Goal: Task Accomplishment & Management: Use online tool/utility

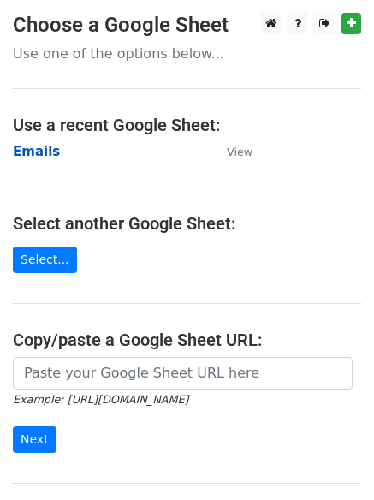
click at [36, 157] on strong "Emails" at bounding box center [36, 151] width 47 height 15
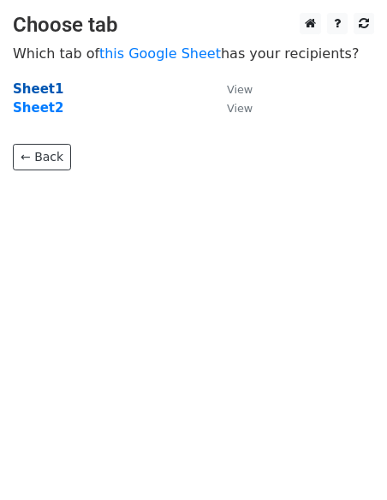
click at [30, 89] on strong "Sheet1" at bounding box center [38, 88] width 50 height 15
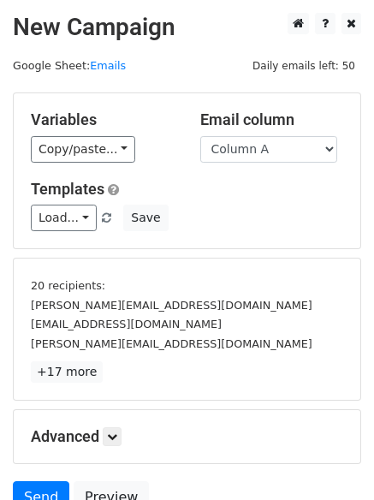
scroll to position [97, 0]
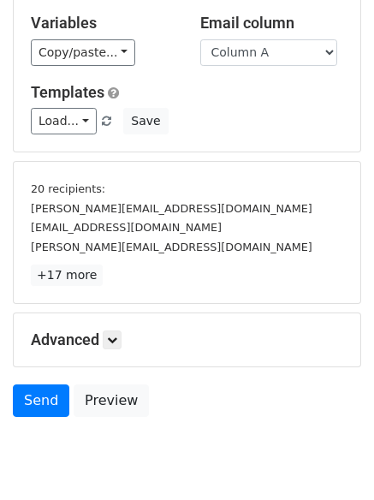
click at [121, 350] on div "Advanced Tracking Track Opens UTM Codes Track Clicks Filters Only include sprea…" at bounding box center [187, 339] width 347 height 53
click at [117, 342] on icon at bounding box center [112, 340] width 10 height 10
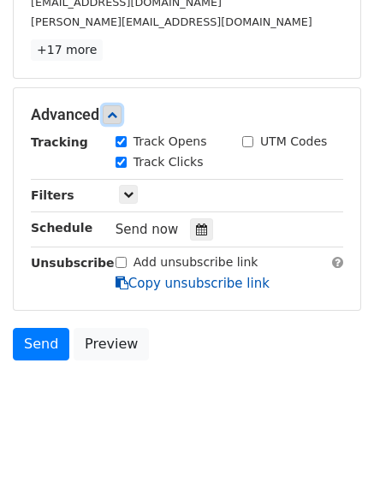
scroll to position [323, 0]
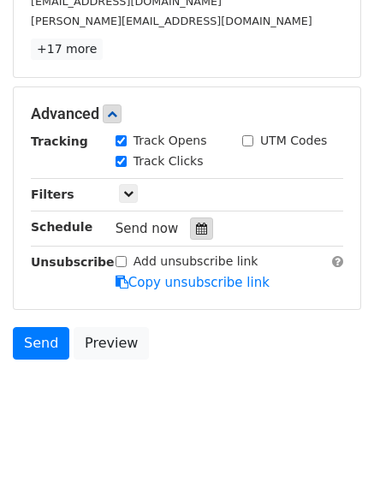
click at [196, 229] on icon at bounding box center [201, 228] width 11 height 12
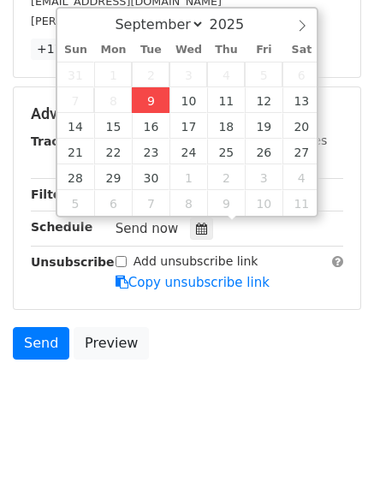
type input "2025-09-09 12:30"
type input "30"
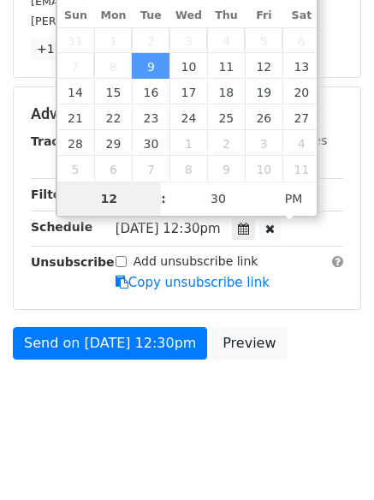
scroll to position [264, 0]
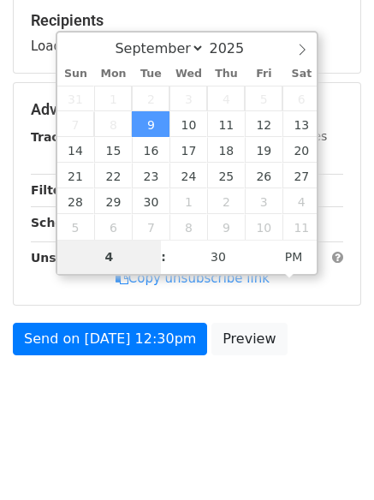
type input "4"
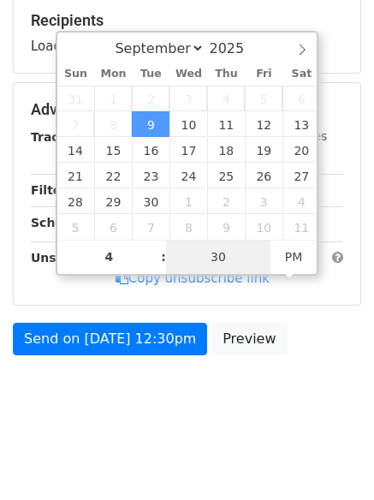
type input "2025-09-09 16:30"
type input "04"
type input "1"
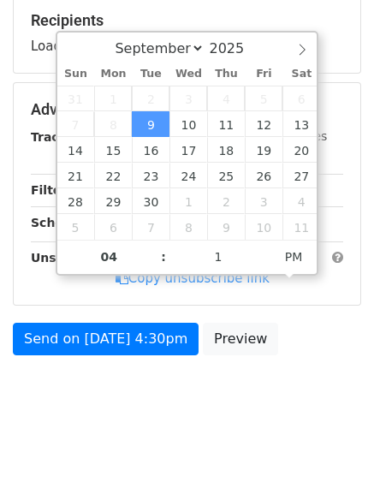
type input "2025-09-09 16:01"
click at [152, 458] on html "New Campaign Daily emails left: 50 Google Sheet: Emails Variables Copy/paste...…" at bounding box center [187, 118] width 374 height 765
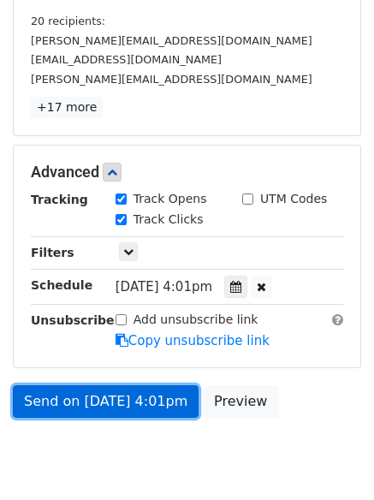
click at [114, 407] on link "Send on Sep 9 at 4:01pm" at bounding box center [106, 401] width 186 height 33
click at [111, 402] on link "Send on Sep 9 at 4:01pm" at bounding box center [106, 401] width 186 height 33
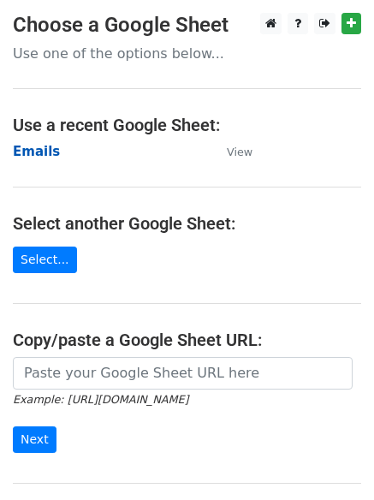
click at [39, 150] on strong "Emails" at bounding box center [36, 151] width 47 height 15
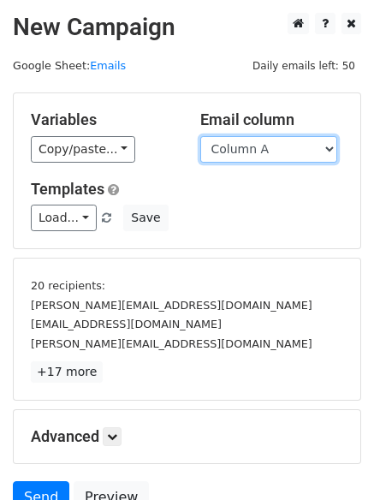
drag, startPoint x: 240, startPoint y: 151, endPoint x: 240, endPoint y: 161, distance: 9.5
click at [240, 151] on select "Column A Column B Column C Column D Column E" at bounding box center [268, 149] width 137 height 27
select select "Column B"
click at [200, 136] on select "Column A Column B Column C Column D Column E" at bounding box center [268, 149] width 137 height 27
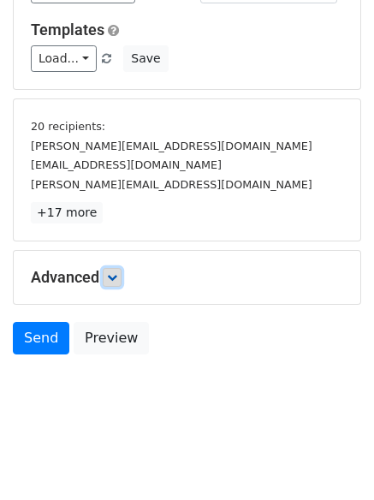
click at [112, 277] on icon at bounding box center [112, 277] width 10 height 10
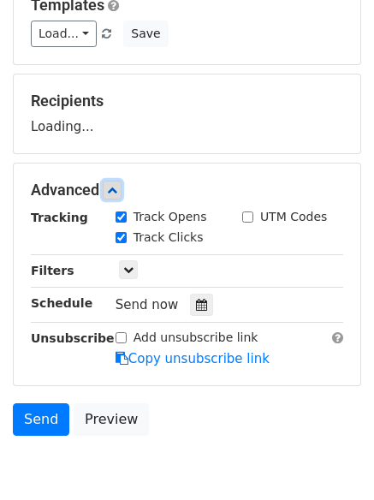
scroll to position [261, 0]
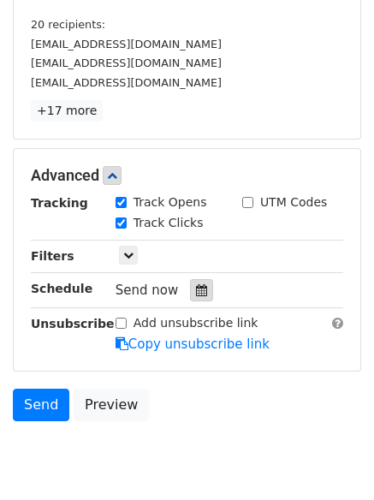
click at [196, 289] on icon at bounding box center [201, 290] width 11 height 12
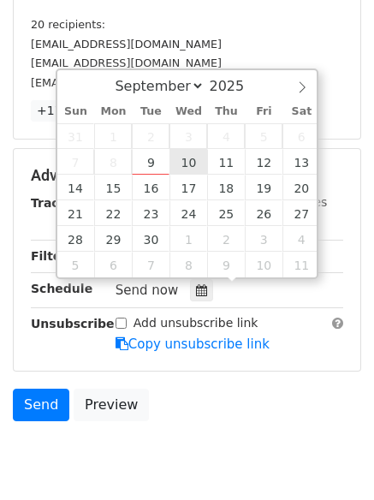
type input "2025-09-10 12:00"
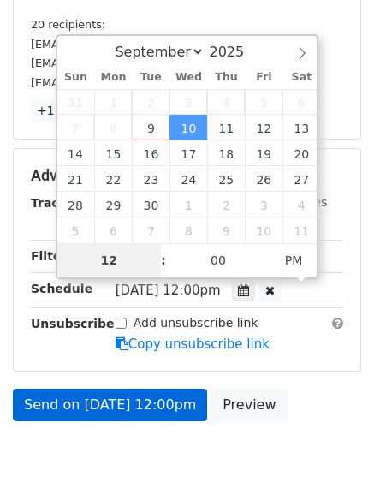
type input "5"
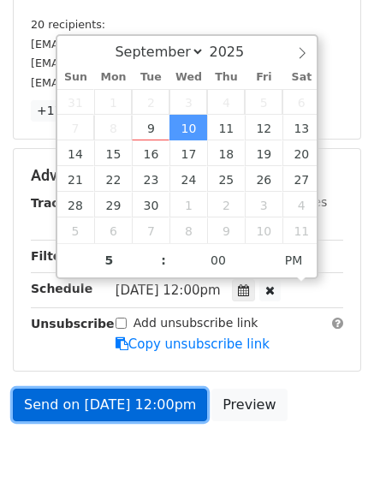
type input "2025-09-10 17:00"
click at [116, 407] on link "Send on Sep 10 at 12:00pm" at bounding box center [110, 404] width 194 height 33
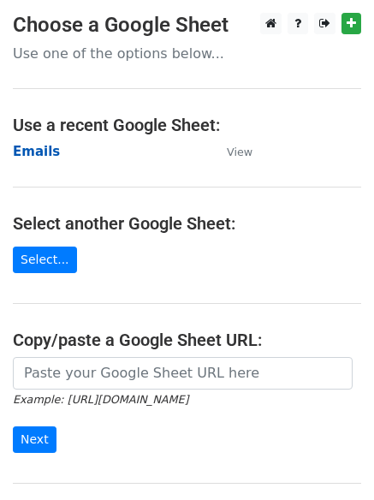
click at [25, 155] on strong "Emails" at bounding box center [36, 151] width 47 height 15
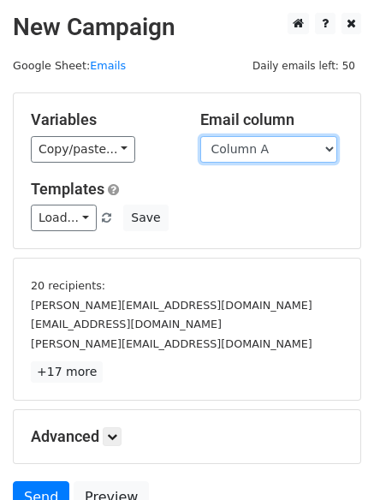
click at [250, 156] on select "Column A Column B Column C Column D Column E" at bounding box center [268, 149] width 137 height 27
select select "Column C"
click at [200, 136] on select "Column A Column B Column C Column D Column E" at bounding box center [268, 149] width 137 height 27
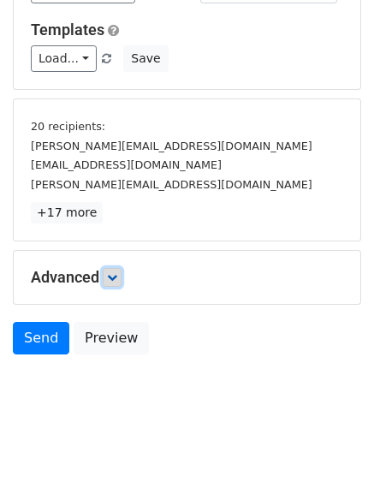
click at [114, 281] on icon at bounding box center [112, 277] width 10 height 10
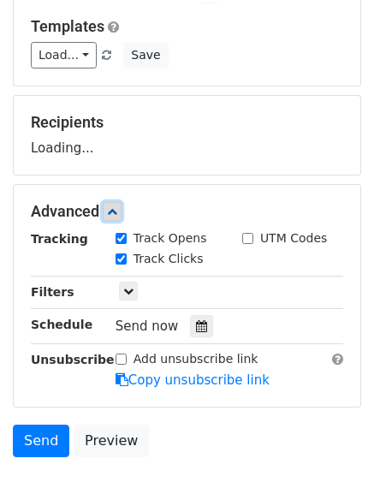
scroll to position [257, 0]
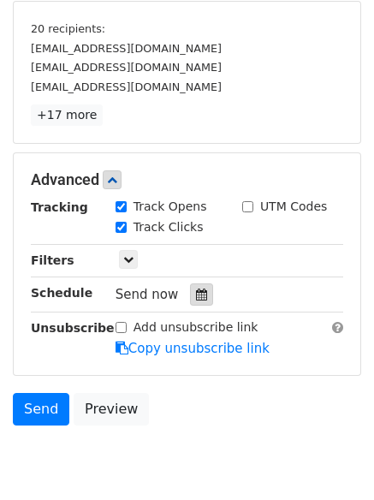
click at [204, 297] on div at bounding box center [201, 294] width 23 height 22
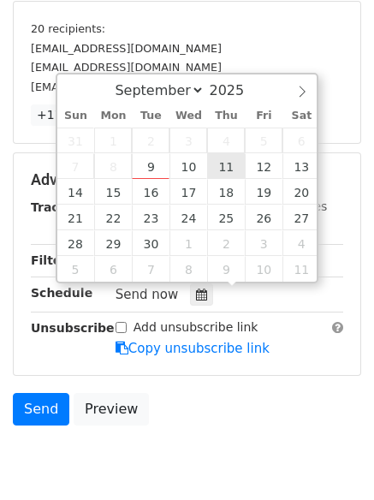
type input "2025-09-11 12:00"
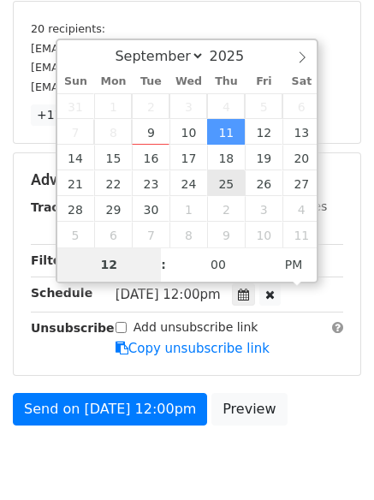
type input "6"
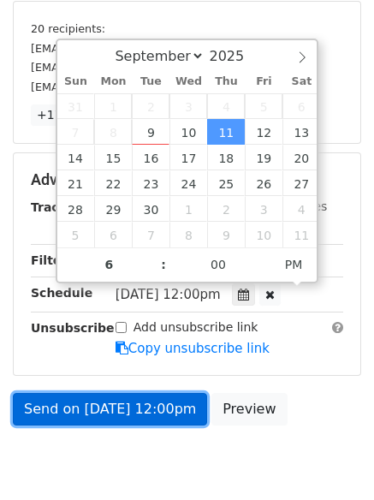
type input "2025-09-11 18:00"
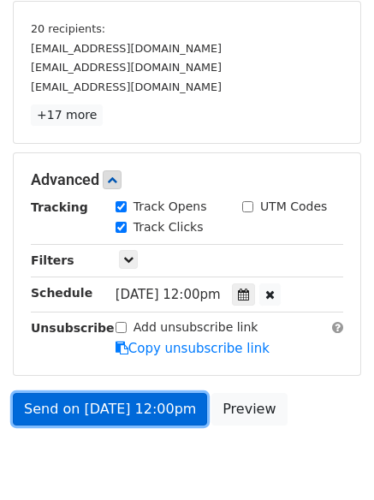
click at [113, 412] on link "Send on Sep 11 at 12:00pm" at bounding box center [110, 409] width 194 height 33
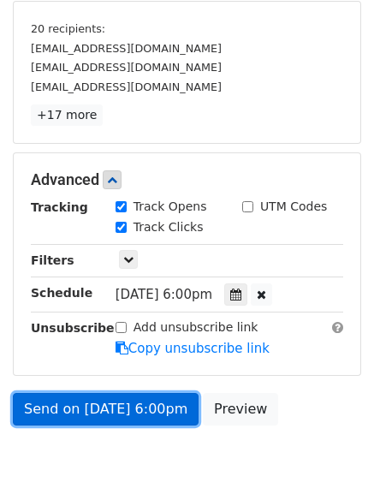
click at [117, 413] on link "Send on Sep 11 at 6:00pm" at bounding box center [106, 409] width 186 height 33
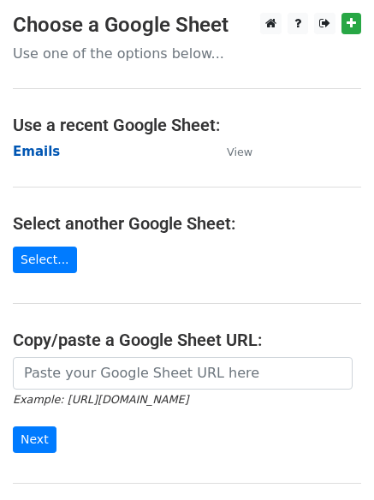
click at [27, 151] on strong "Emails" at bounding box center [36, 151] width 47 height 15
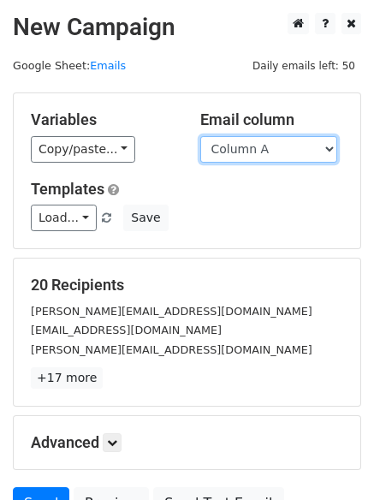
click at [276, 145] on select "Column A Column B Column C Column D Column E" at bounding box center [268, 149] width 137 height 27
select select "Column D"
click at [200, 136] on select "Column A Column B Column C Column D Column E" at bounding box center [268, 149] width 137 height 27
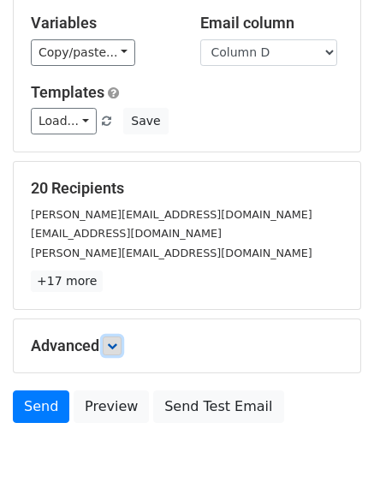
click at [116, 336] on link at bounding box center [112, 345] width 19 height 19
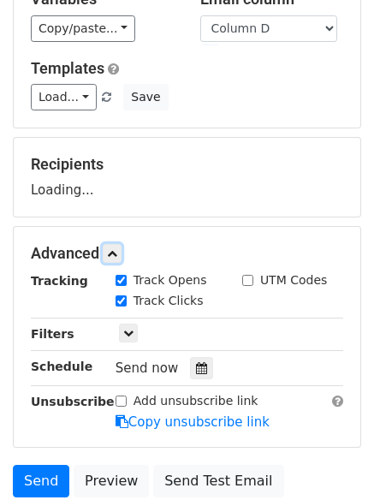
scroll to position [264, 0]
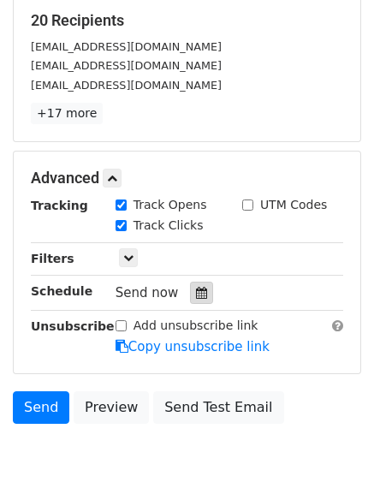
click at [194, 300] on div at bounding box center [201, 293] width 23 height 22
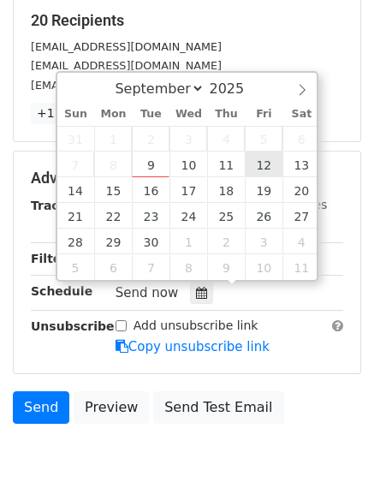
type input "2025-09-12 12:00"
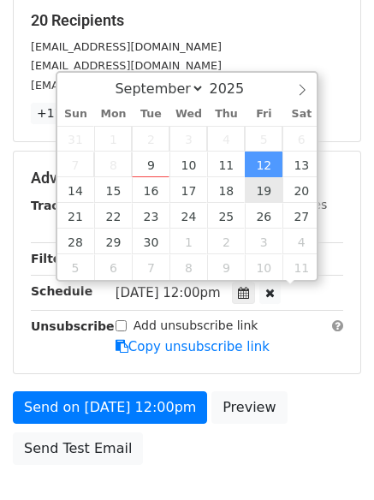
scroll to position [1, 0]
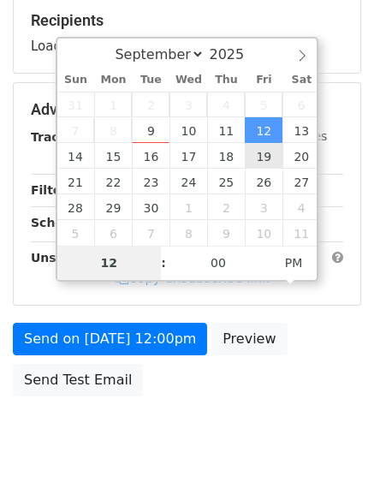
type input "7"
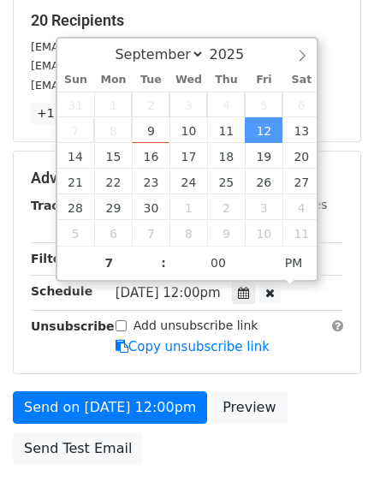
type input "2025-09-12 19:00"
click at [116, 386] on form "Variables Copy/paste... {{Column A}} {{Column B}} {{Column C}} {{Column D}} {{C…" at bounding box center [187, 150] width 348 height 645
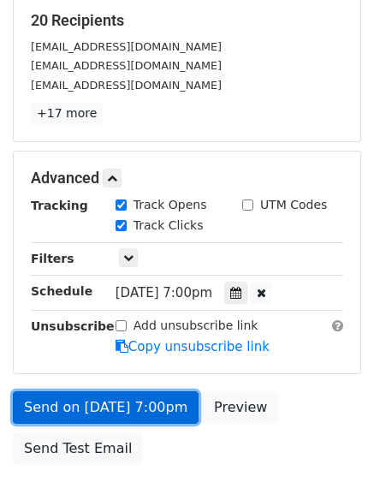
click at [119, 405] on link "Send on Sep 12 at 7:00pm" at bounding box center [106, 407] width 186 height 33
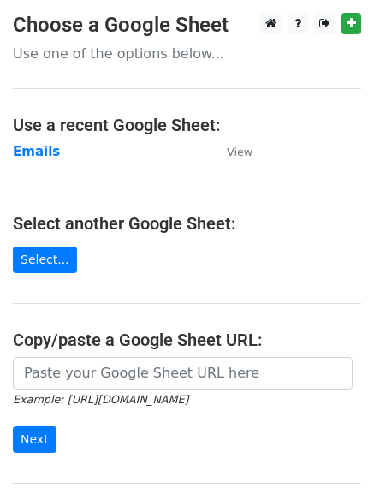
click at [33, 139] on main "Choose a Google Sheet Use one of the options below... Use a recent Google Sheet…" at bounding box center [187, 278] width 374 height 531
click at [31, 154] on strong "Emails" at bounding box center [36, 151] width 47 height 15
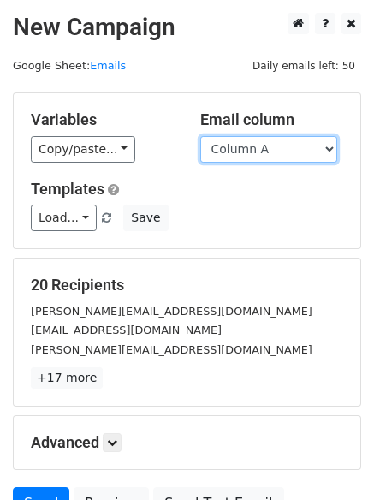
click at [266, 150] on select "Column A Column B Column C Column D Column E" at bounding box center [268, 149] width 137 height 27
select select "Column E"
click at [200, 136] on select "Column A Column B Column C Column D Column E" at bounding box center [268, 149] width 137 height 27
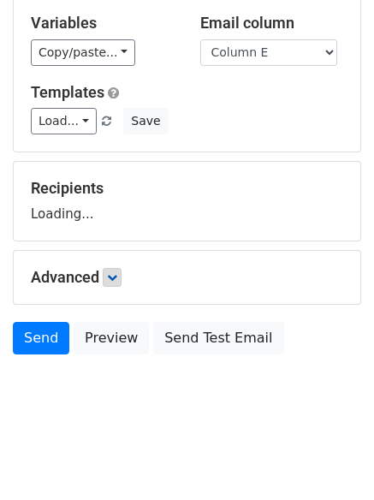
click at [108, 273] on h5 "Advanced" at bounding box center [187, 277] width 312 height 19
click at [117, 278] on icon at bounding box center [112, 277] width 10 height 10
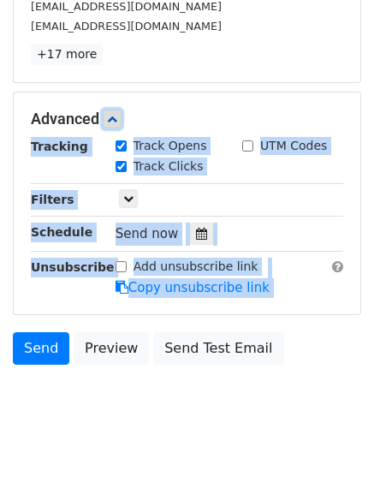
scroll to position [331, 0]
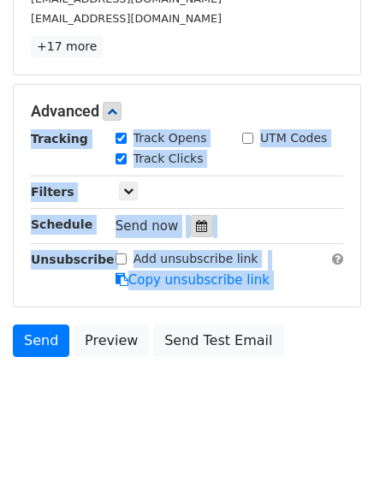
click at [196, 225] on icon at bounding box center [201, 226] width 11 height 12
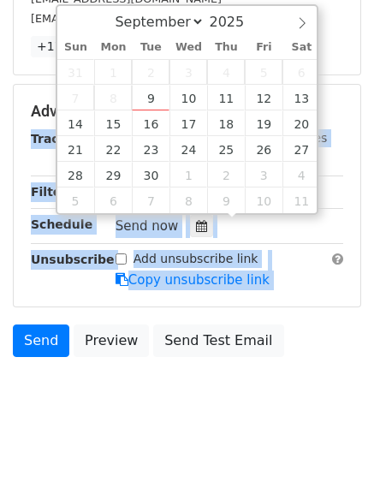
click at [301, 82] on span "6" at bounding box center [301, 72] width 38 height 26
type input "[DATE] 12:00"
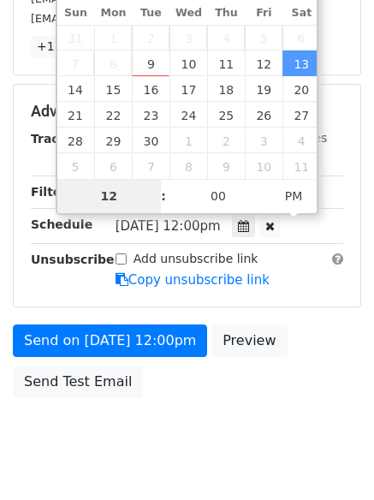
type input "8"
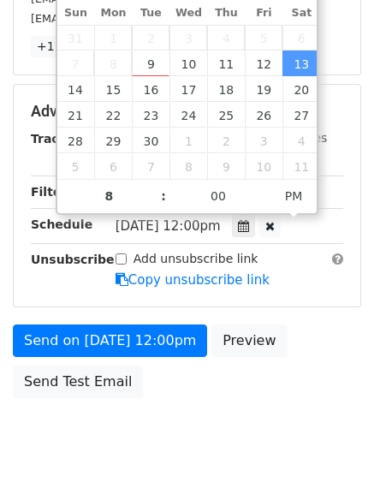
type input "[DATE] 20:00"
click at [174, 432] on body "New Campaign Daily emails left: 50 Google Sheet: Emails Variables Copy/paste...…" at bounding box center [187, 78] width 374 height 793
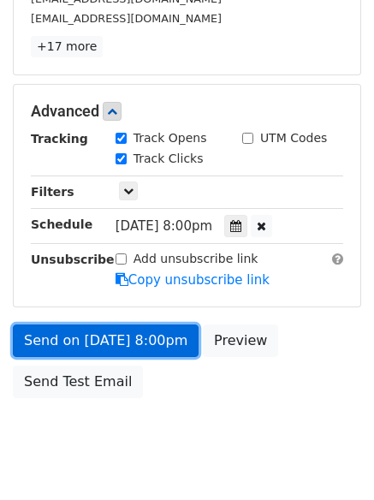
click at [102, 335] on link "Send on [DATE] 8:00pm" at bounding box center [106, 340] width 186 height 33
